Goal: Information Seeking & Learning: Learn about a topic

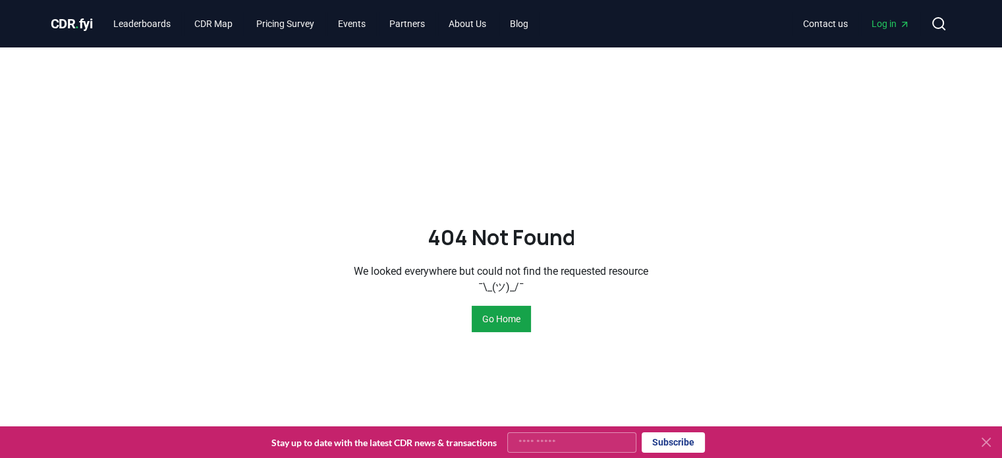
click at [65, 22] on span "CDR . fyi" at bounding box center [72, 24] width 42 height 16
click at [69, 24] on span "CDR . fyi" at bounding box center [72, 24] width 42 height 16
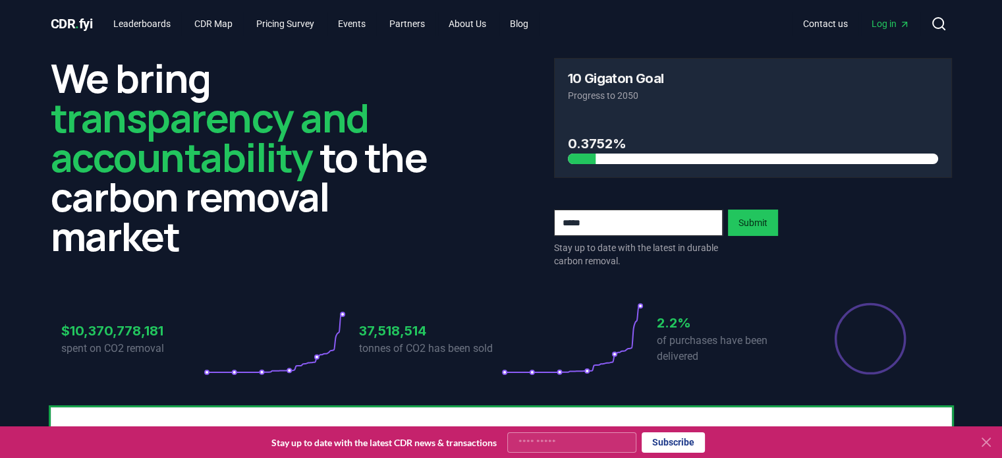
click at [984, 447] on icon at bounding box center [987, 442] width 16 height 16
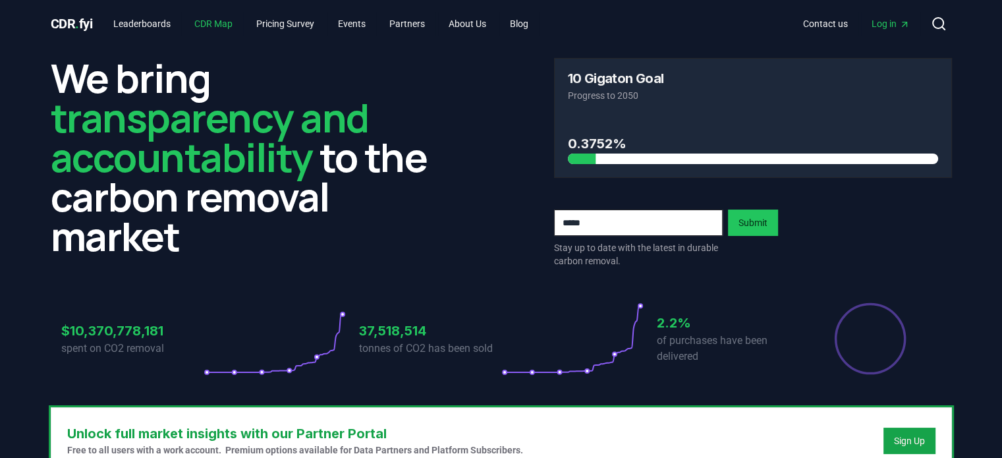
click at [227, 29] on link "CDR Map" at bounding box center [213, 24] width 59 height 24
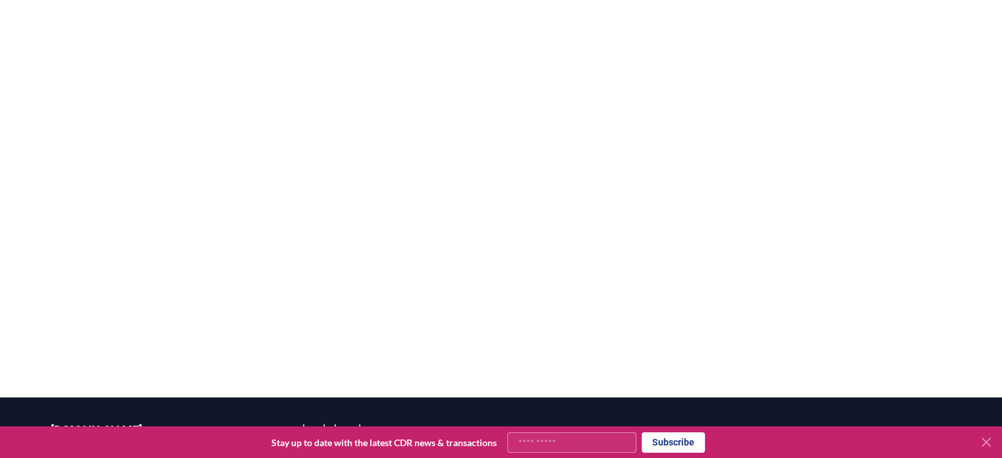
scroll to position [124, 0]
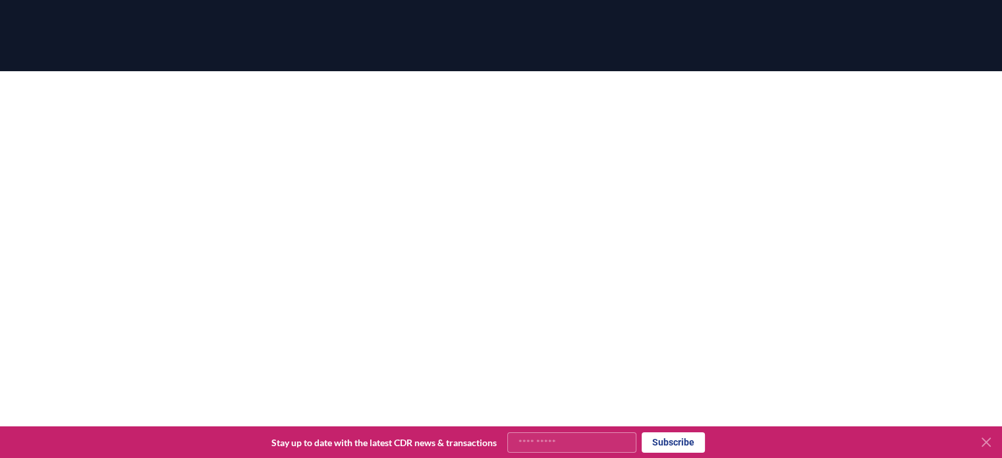
click at [1, 144] on div at bounding box center [501, 300] width 1002 height 458
click at [977, 150] on div at bounding box center [501, 300] width 1002 height 458
click at [988, 244] on div at bounding box center [501, 300] width 1002 height 458
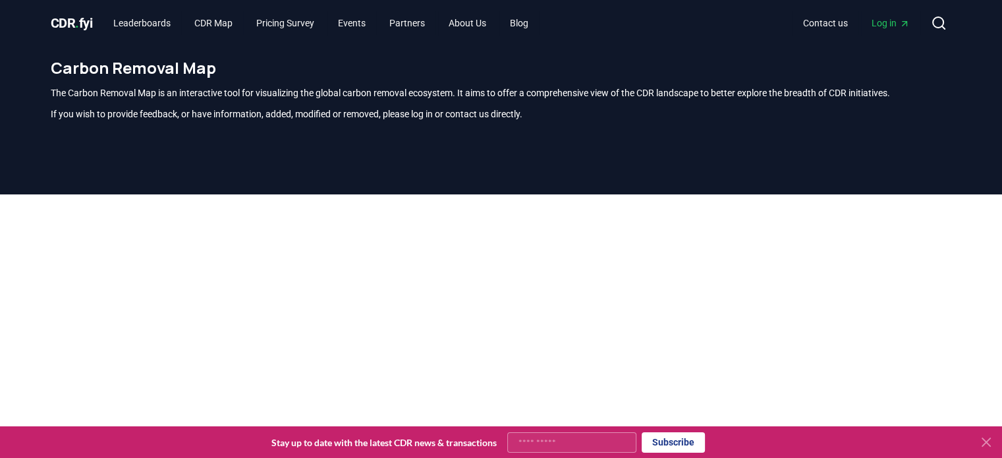
scroll to position [0, 0]
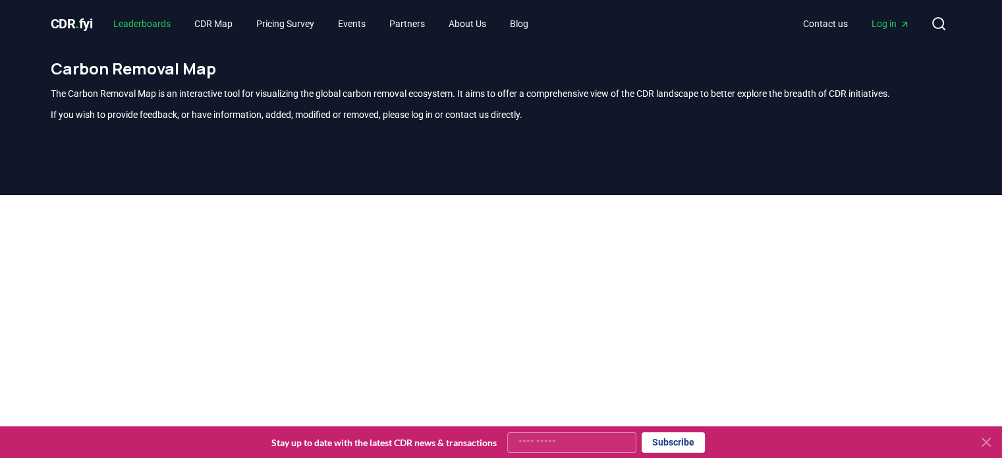
click at [171, 21] on link "Leaderboards" at bounding box center [142, 24] width 78 height 24
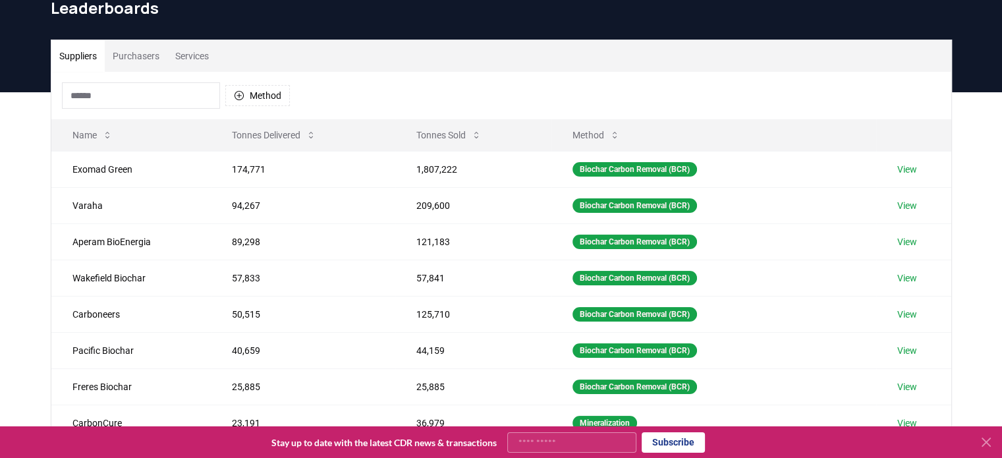
scroll to position [66, 0]
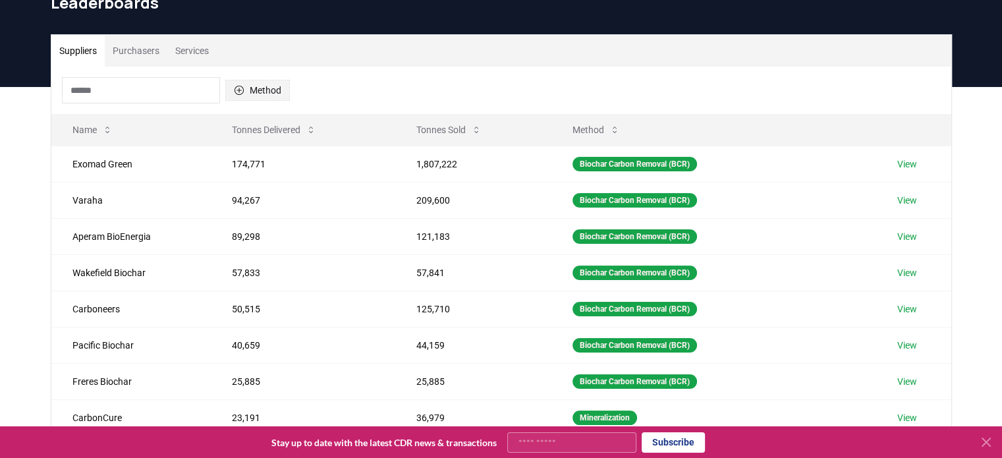
click at [264, 83] on button "Method" at bounding box center [257, 90] width 65 height 21
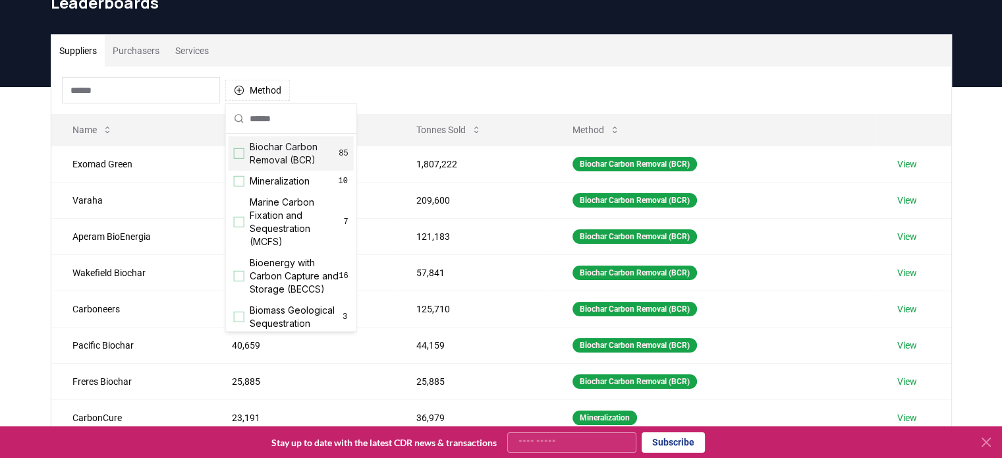
click at [242, 152] on div "Suggestions" at bounding box center [239, 153] width 11 height 11
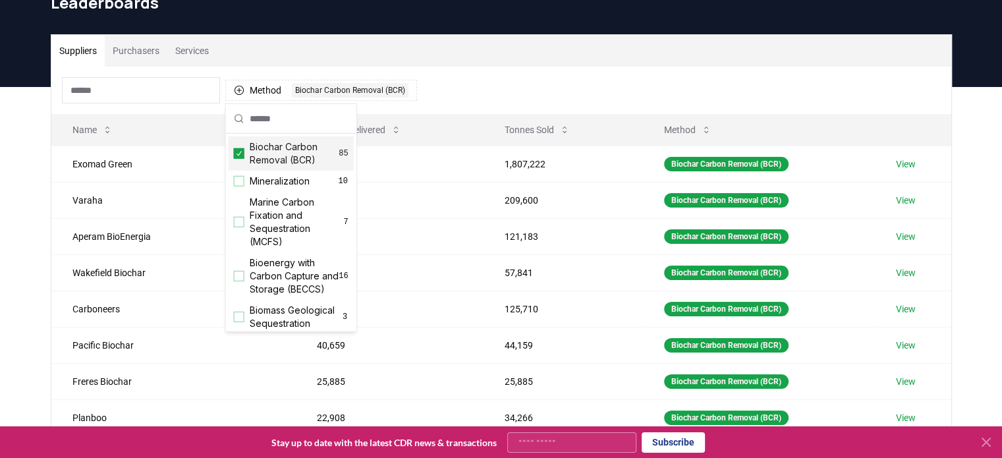
click at [462, 71] on div "Method 1 Biochar Carbon Removal (BCR)" at bounding box center [501, 90] width 900 height 47
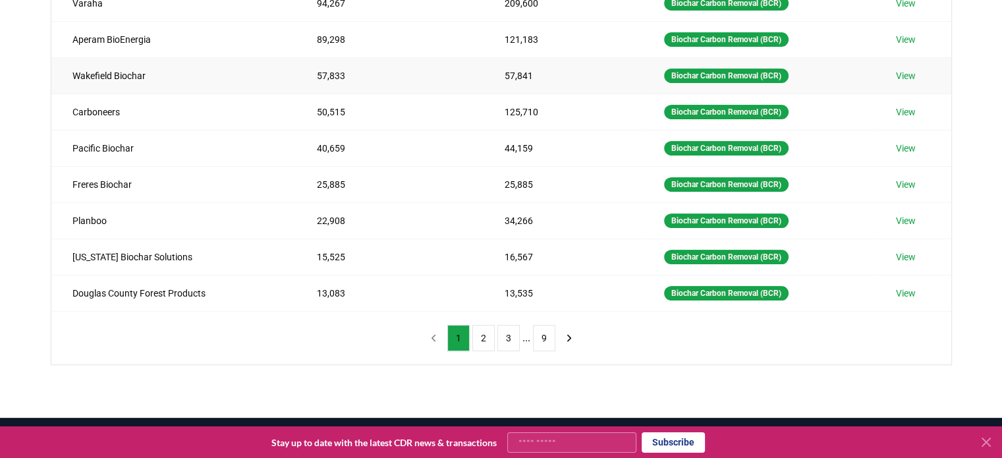
scroll to position [264, 0]
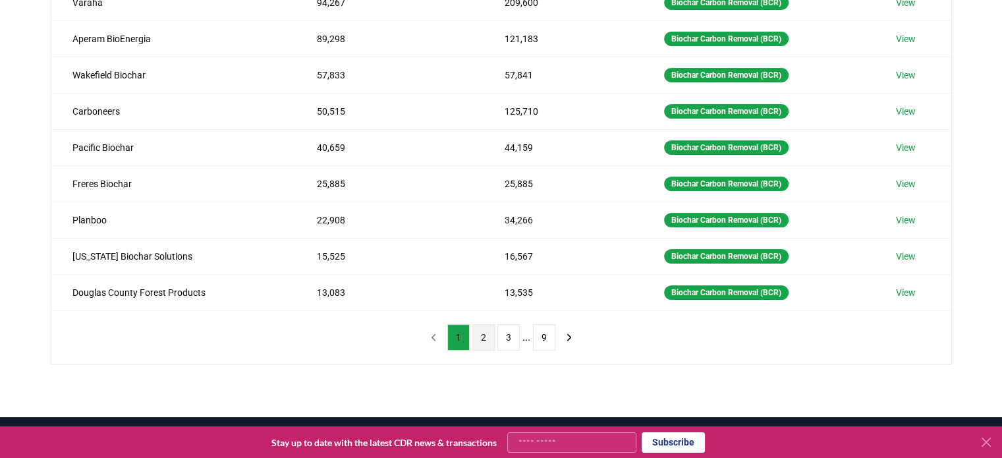
click at [481, 329] on button "2" at bounding box center [483, 337] width 22 height 26
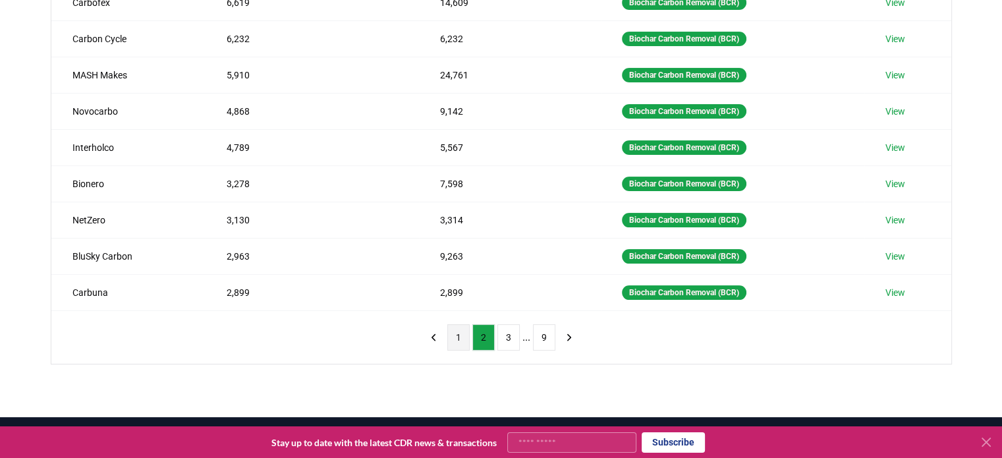
click at [450, 328] on button "1" at bounding box center [458, 337] width 22 height 26
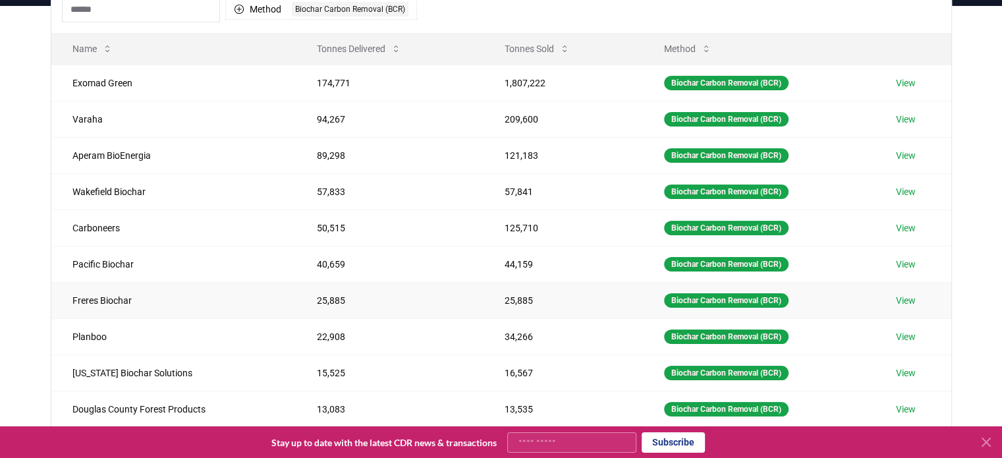
scroll to position [132, 0]
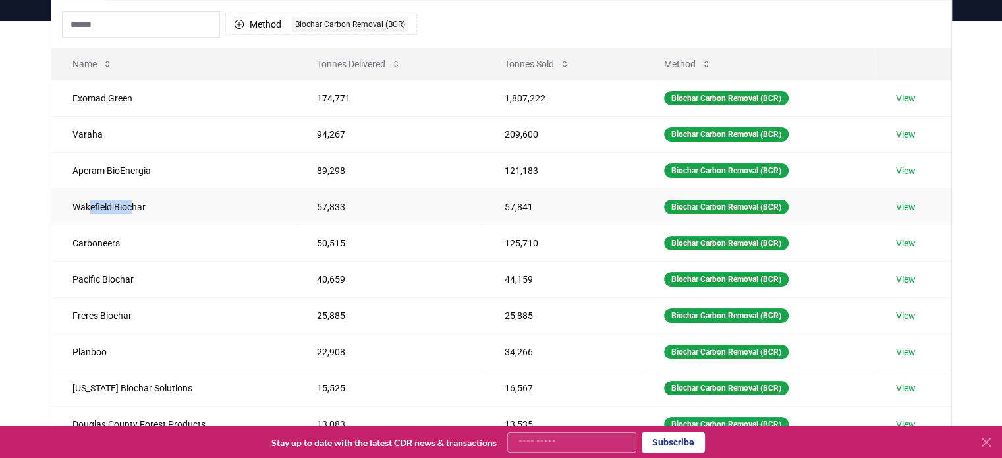
drag, startPoint x: 89, startPoint y: 204, endPoint x: 132, endPoint y: 208, distance: 43.6
click at [132, 208] on td "Wakefield Biochar" at bounding box center [173, 206] width 244 height 36
click at [141, 215] on td "Wakefield Biochar" at bounding box center [173, 206] width 244 height 36
click at [910, 209] on link "View" at bounding box center [906, 206] width 20 height 13
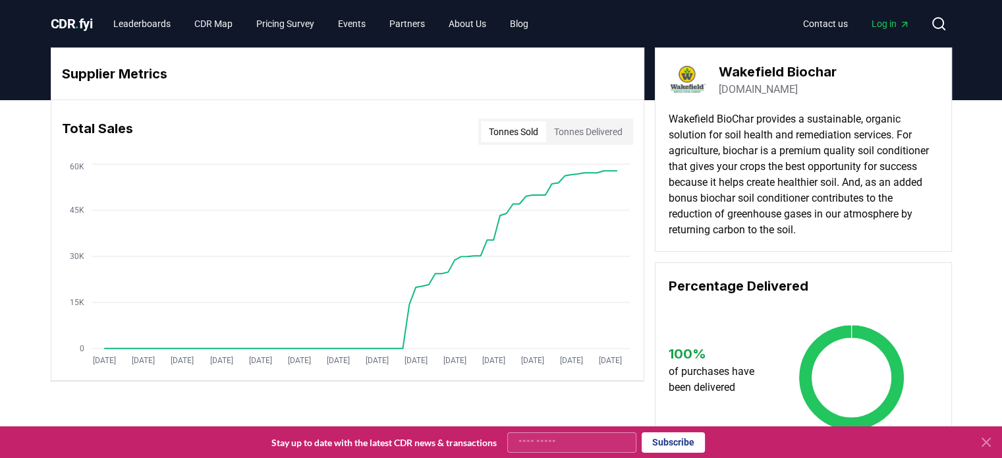
click at [579, 132] on button "Tonnes Delivered" at bounding box center [588, 131] width 84 height 21
drag, startPoint x: 833, startPoint y: 89, endPoint x: 722, endPoint y: 92, distance: 111.4
click at [722, 92] on div "Wakefield Biochar [DOMAIN_NAME]" at bounding box center [804, 79] width 270 height 37
copy link "[DOMAIN_NAME]"
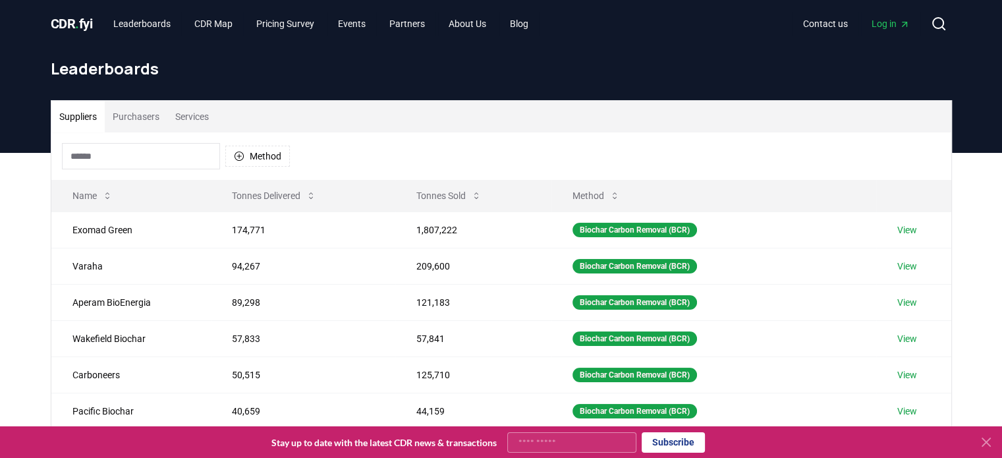
click at [131, 117] on button "Purchasers" at bounding box center [136, 117] width 63 height 32
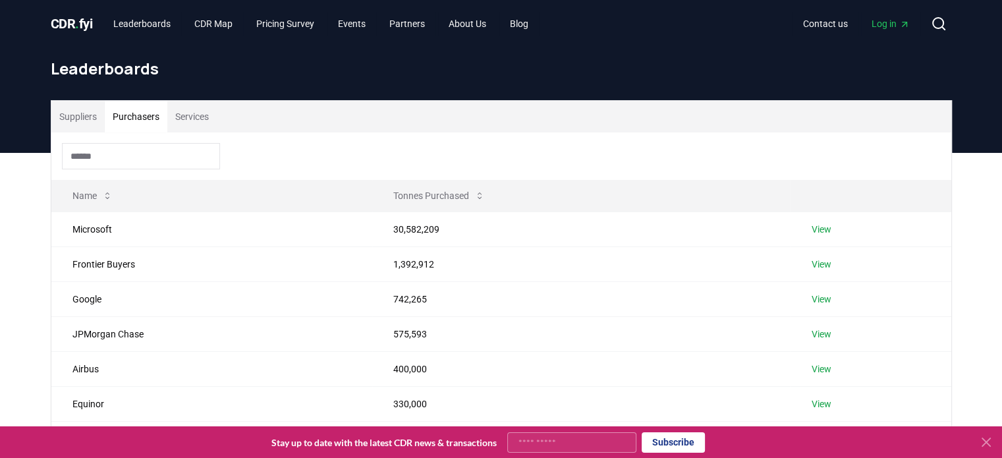
click at [206, 113] on button "Services" at bounding box center [191, 117] width 49 height 32
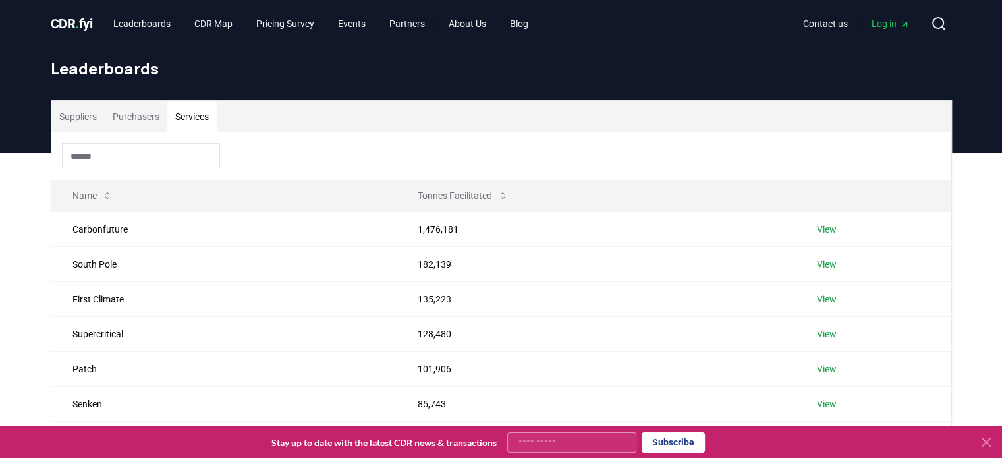
click at [67, 115] on button "Suppliers" at bounding box center [77, 117] width 53 height 32
